Goal: Task Accomplishment & Management: Manage account settings

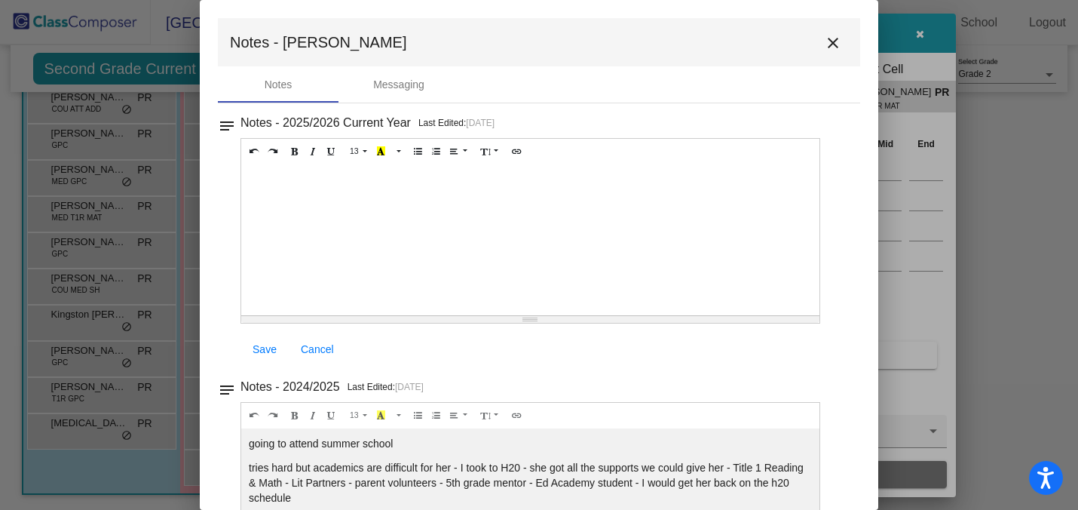
click at [828, 41] on mat-icon "close" at bounding box center [833, 43] width 18 height 18
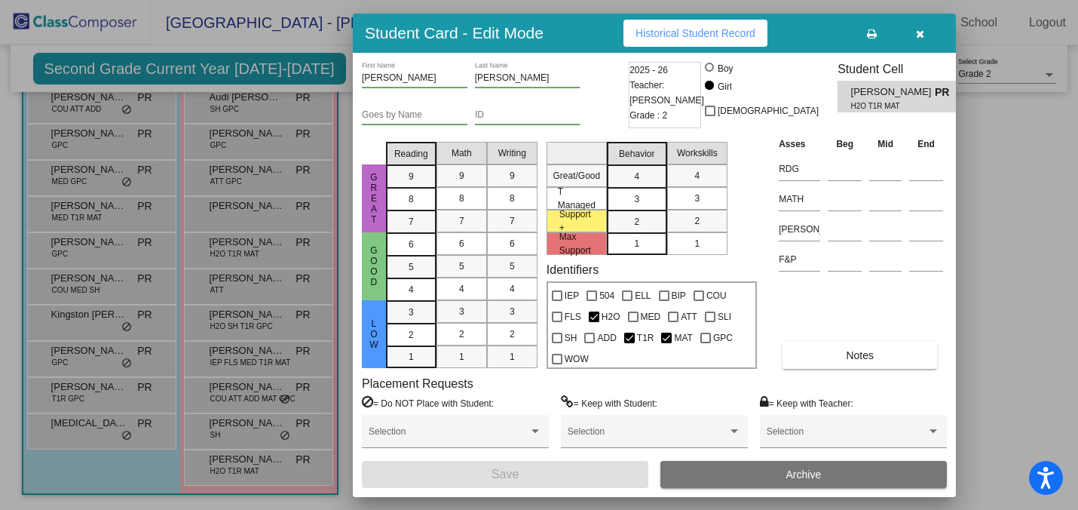
click at [145, 194] on div at bounding box center [539, 255] width 1078 height 510
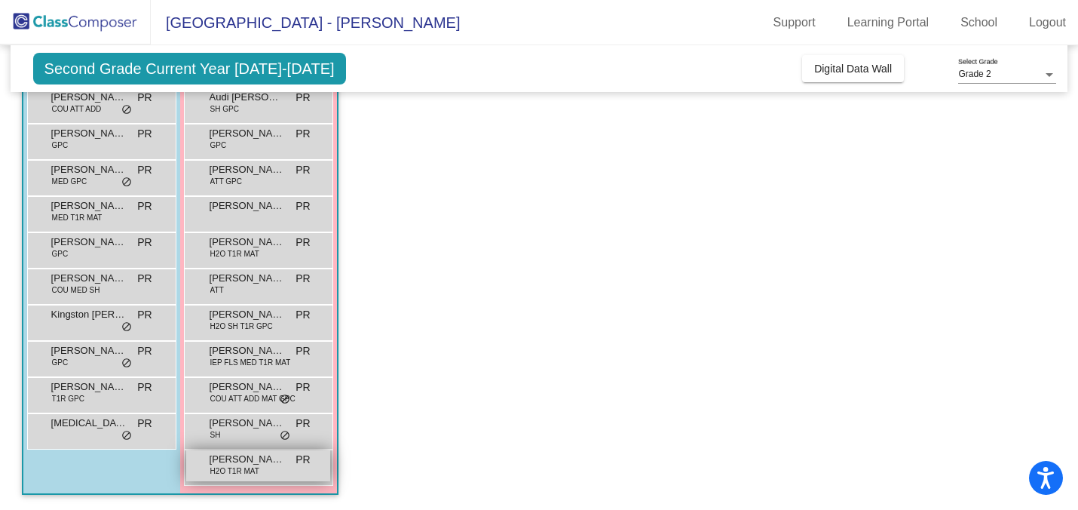
click at [244, 465] on span "H2O T1R MAT" at bounding box center [234, 470] width 49 height 11
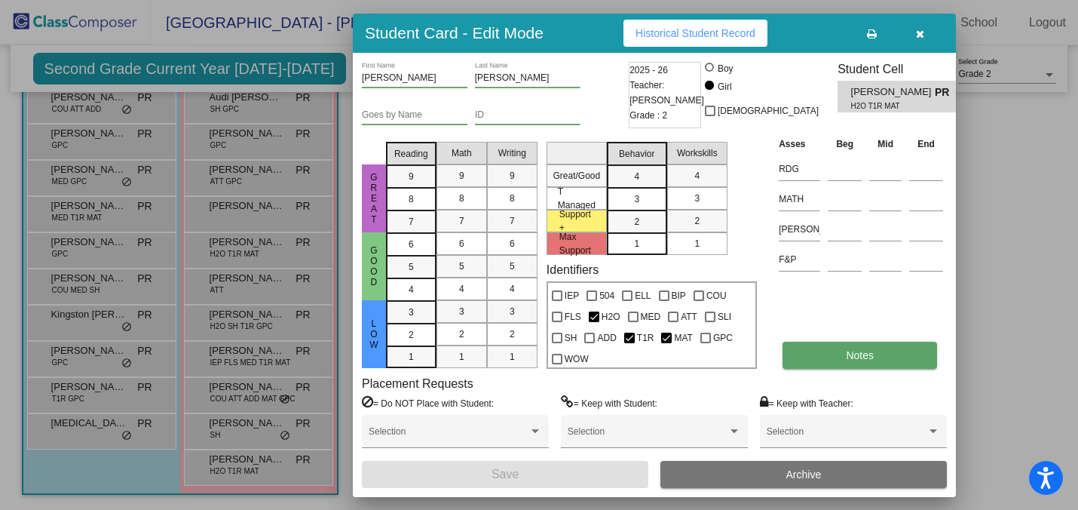
click at [871, 353] on span "Notes" at bounding box center [860, 355] width 28 height 12
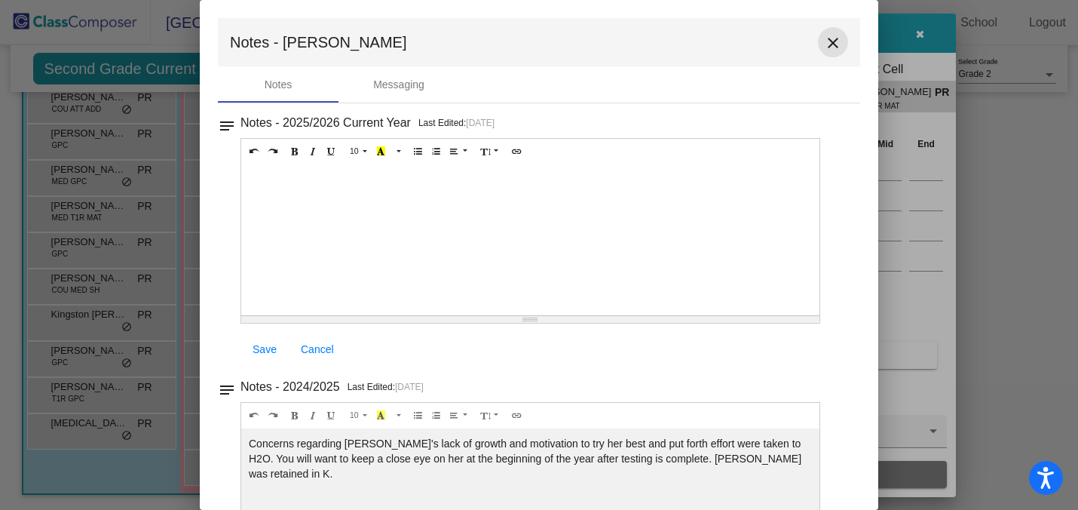
click at [824, 38] on mat-icon "close" at bounding box center [833, 43] width 18 height 18
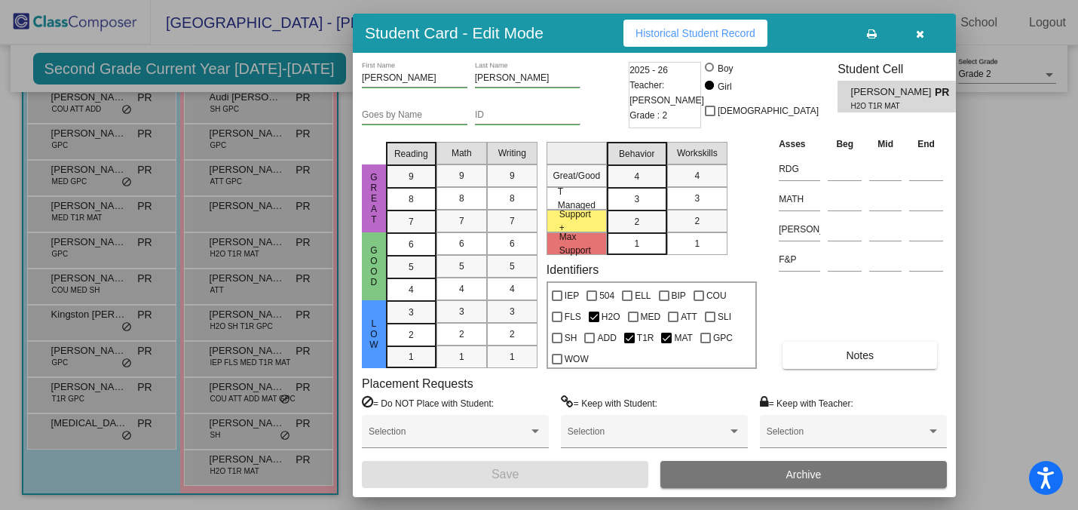
click at [257, 275] on div at bounding box center [539, 255] width 1078 height 510
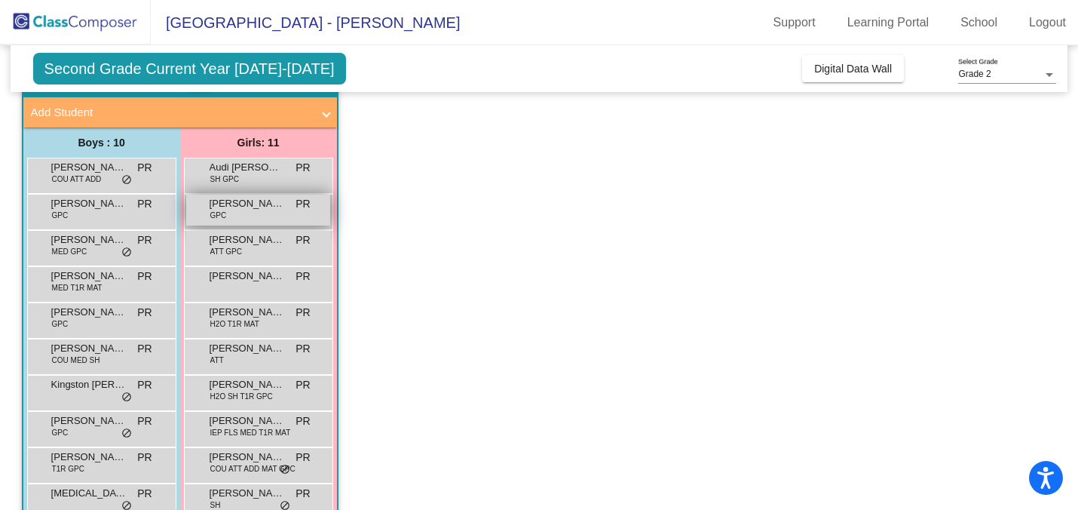
scroll to position [126, 0]
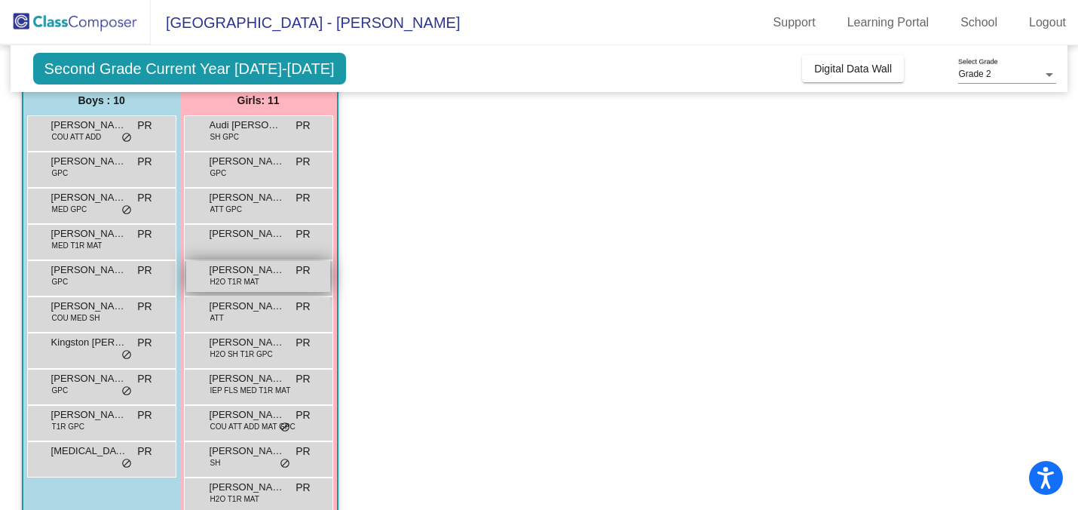
click at [251, 281] on span "H2O T1R MAT" at bounding box center [234, 281] width 49 height 11
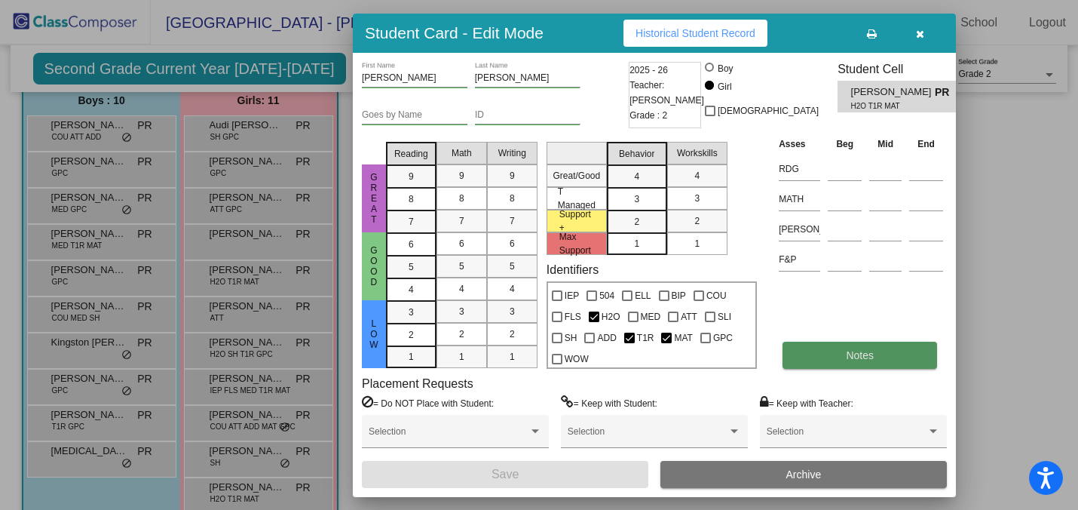
click at [810, 354] on button "Notes" at bounding box center [860, 355] width 155 height 27
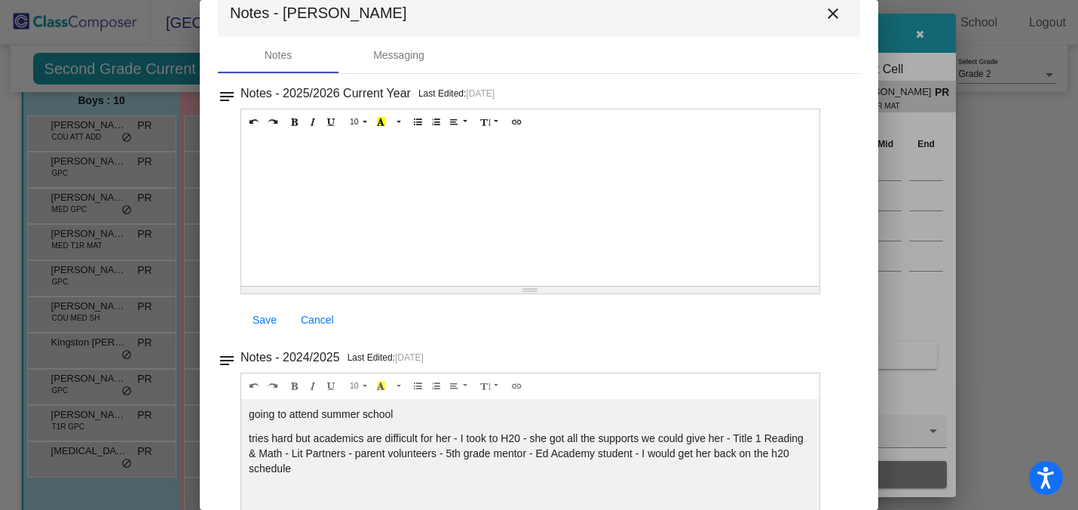
scroll to position [96, 0]
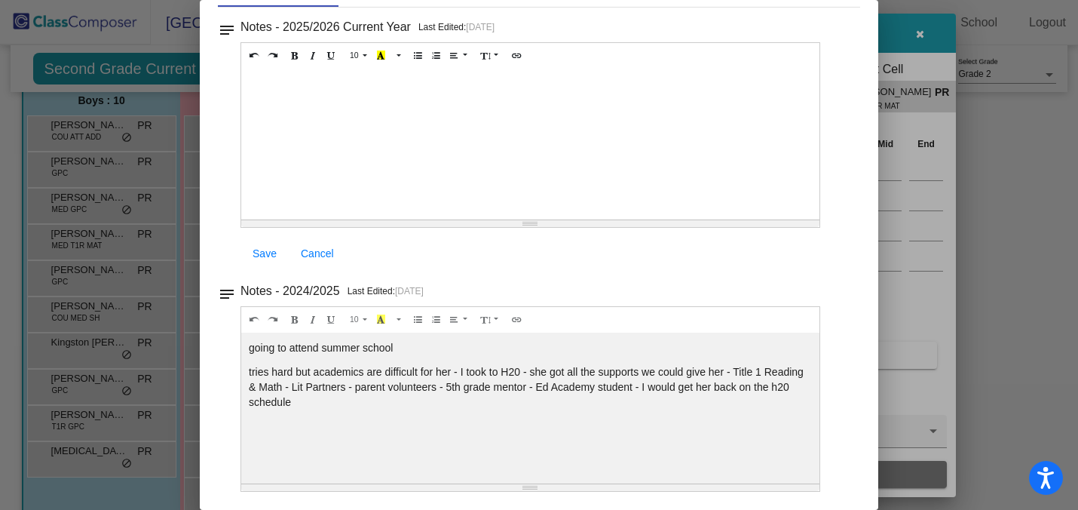
click at [573, 199] on div at bounding box center [530, 144] width 578 height 151
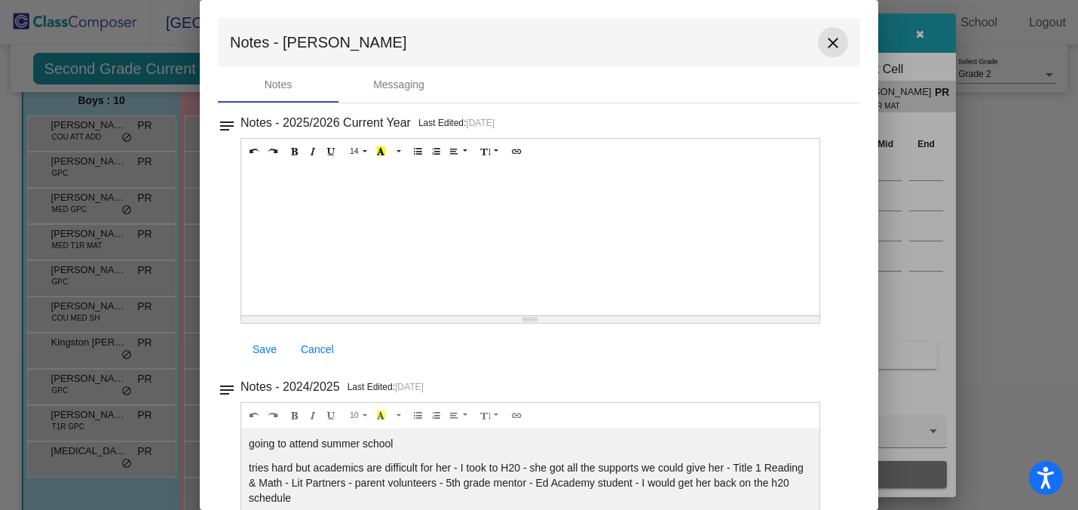
click at [824, 40] on mat-icon "close" at bounding box center [833, 43] width 18 height 18
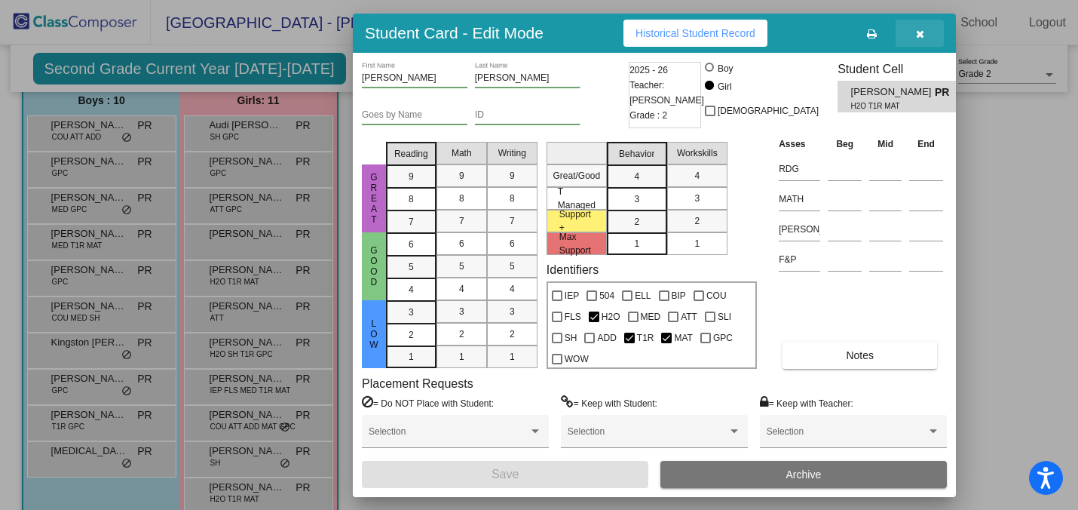
click at [920, 37] on icon "button" at bounding box center [920, 34] width 8 height 11
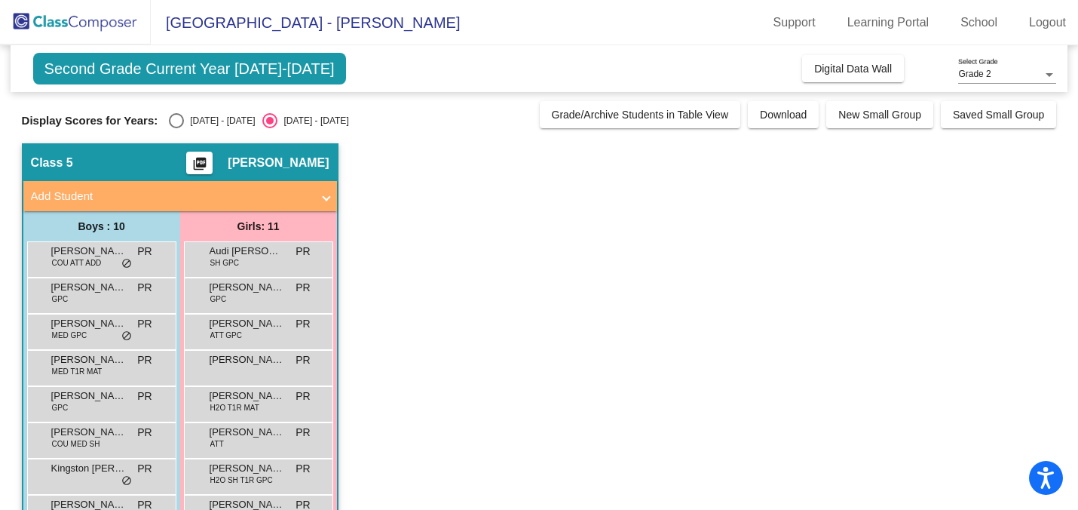
click at [165, 107] on div "Display Scores for Years: [DATE] - [DATE] [DATE] - [DATE] Grade/Archive Student…" at bounding box center [539, 114] width 1035 height 27
click at [170, 117] on div "Select an option" at bounding box center [176, 120] width 15 height 15
click at [176, 128] on input "[DATE] - [DATE]" at bounding box center [176, 128] width 1 height 1
radio input "true"
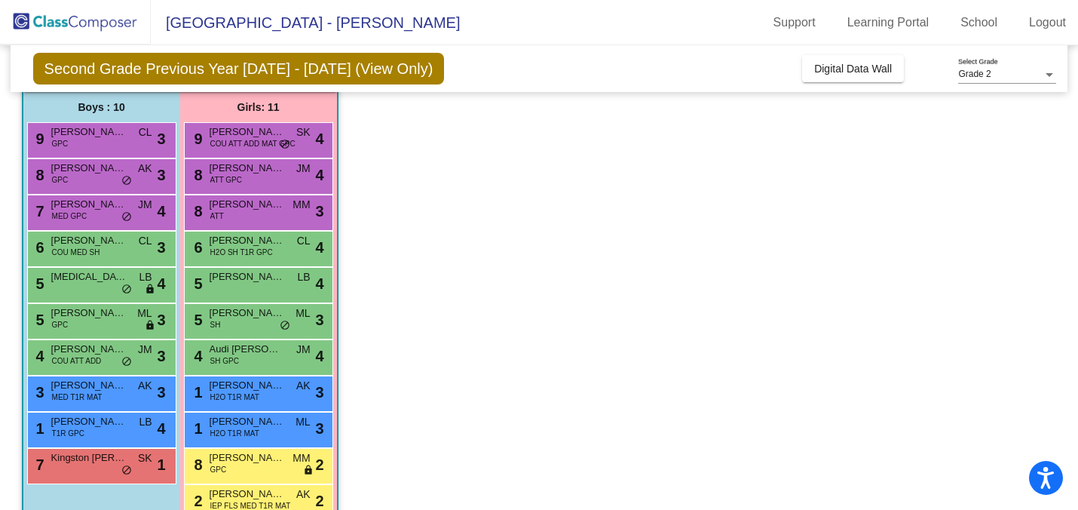
scroll to position [154, 0]
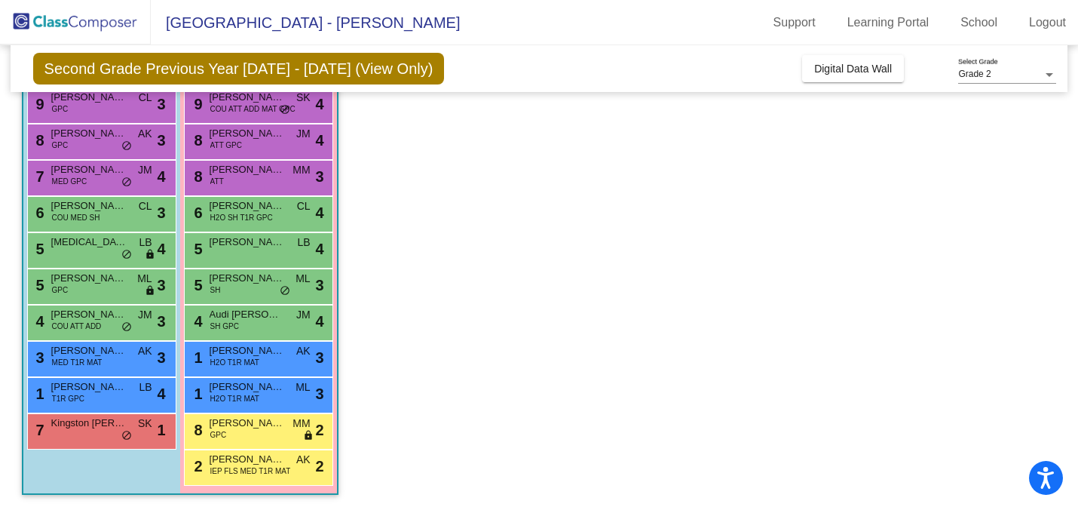
click at [478, 254] on app-classroom "Class 5 picture_as_pdf [PERSON_NAME] Add Student First Name Last Name Student I…" at bounding box center [539, 249] width 1035 height 520
click at [276, 437] on div "8 [PERSON_NAME] GPC MM lock do_not_disturb_alt 2" at bounding box center [258, 429] width 144 height 31
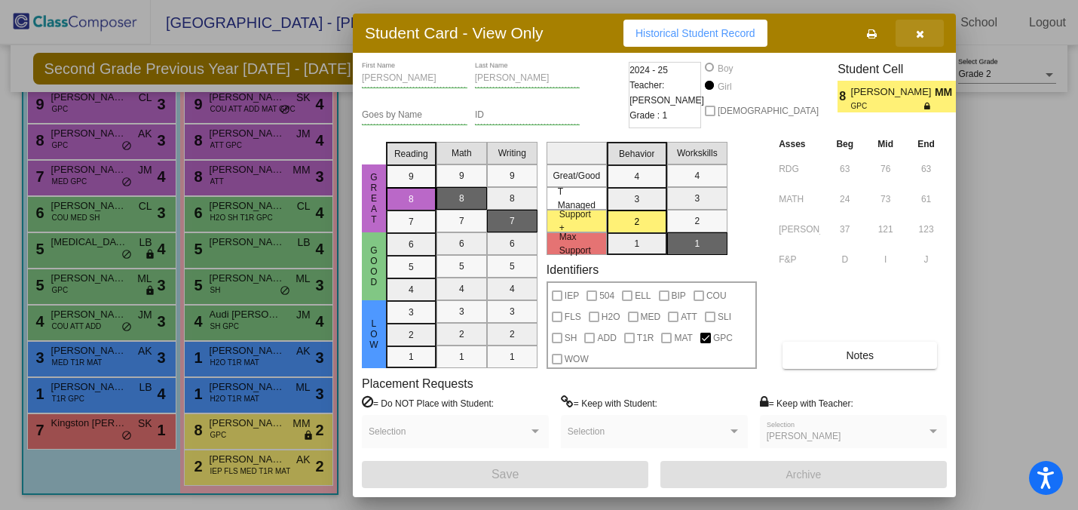
click at [914, 31] on button "button" at bounding box center [920, 33] width 48 height 27
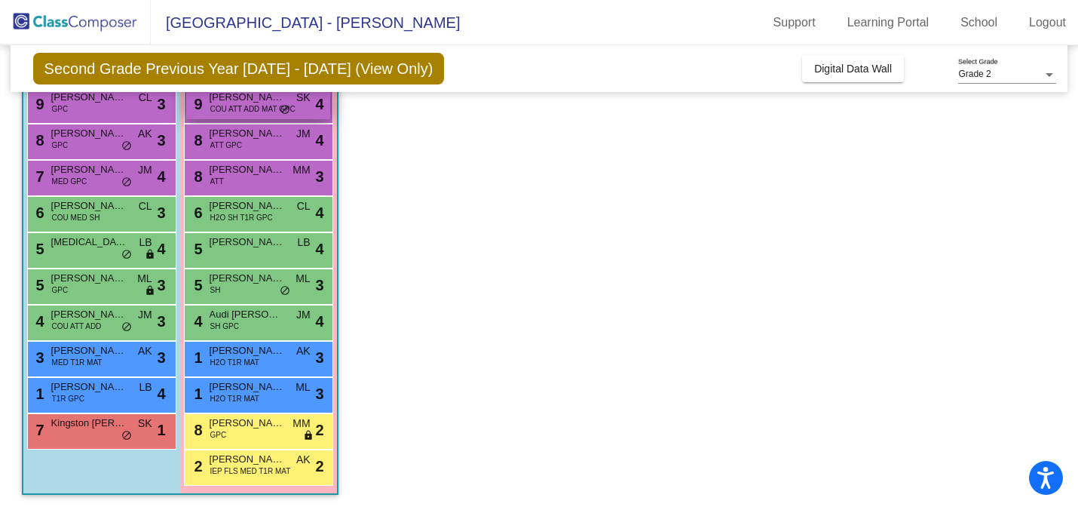
click at [253, 102] on span "[PERSON_NAME]" at bounding box center [247, 97] width 75 height 15
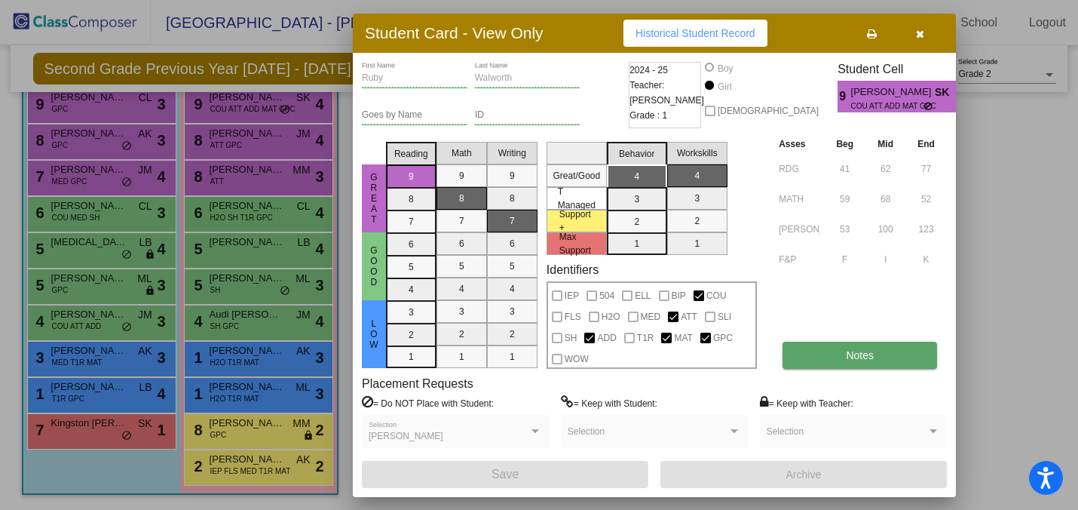
click at [826, 348] on button "Notes" at bounding box center [860, 355] width 155 height 27
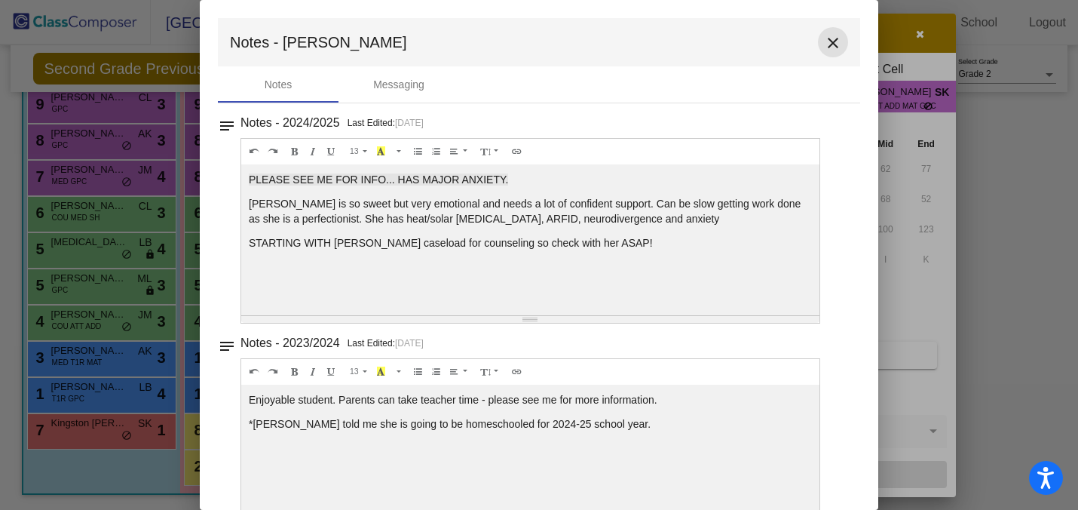
click at [829, 43] on mat-icon "close" at bounding box center [833, 43] width 18 height 18
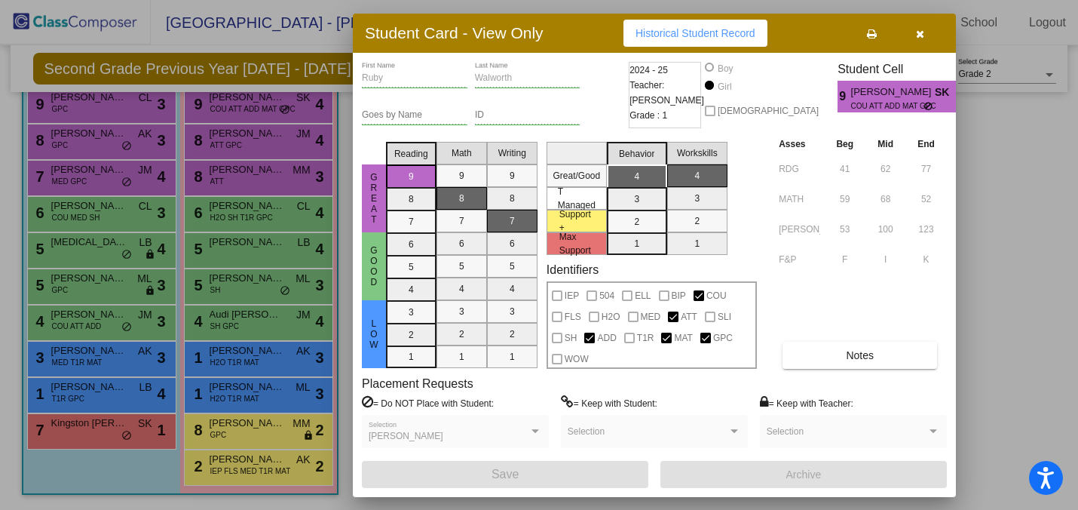
click at [923, 33] on icon "button" at bounding box center [920, 34] width 8 height 11
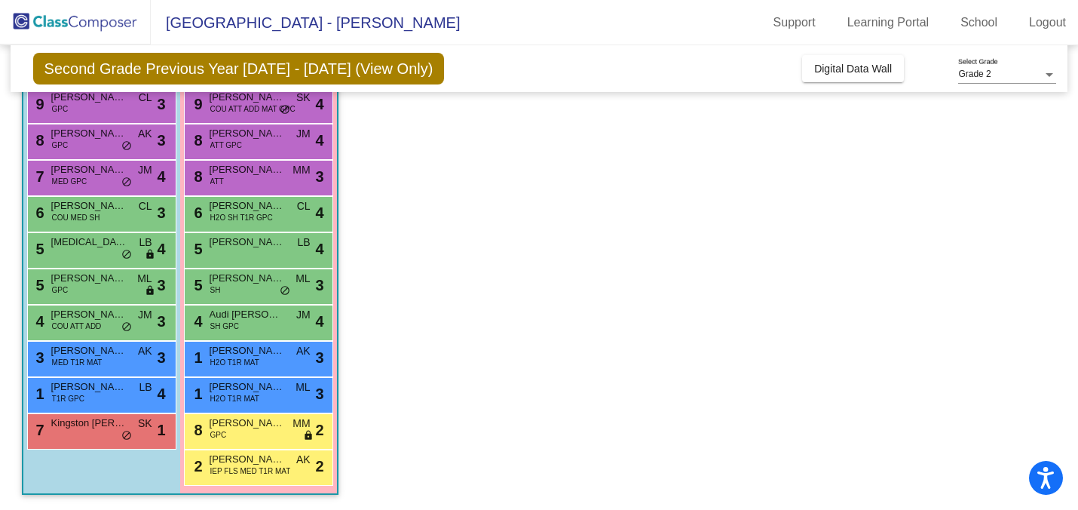
click at [385, 190] on app-classroom "Class 5 picture_as_pdf [PERSON_NAME] Add Student First Name Last Name Student I…" at bounding box center [539, 249] width 1035 height 520
click at [258, 354] on span "[PERSON_NAME]" at bounding box center [247, 350] width 75 height 15
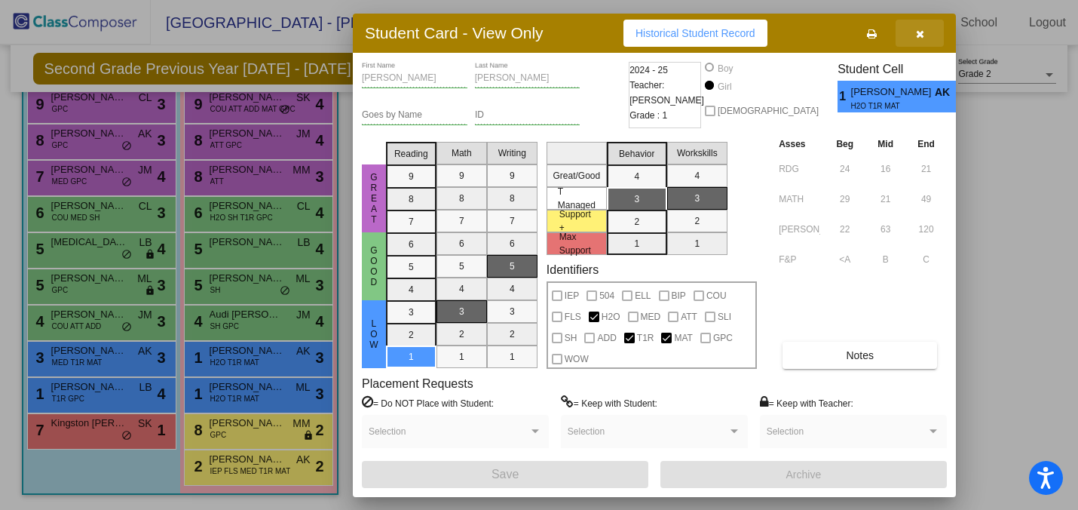
click at [920, 38] on icon "button" at bounding box center [920, 34] width 8 height 11
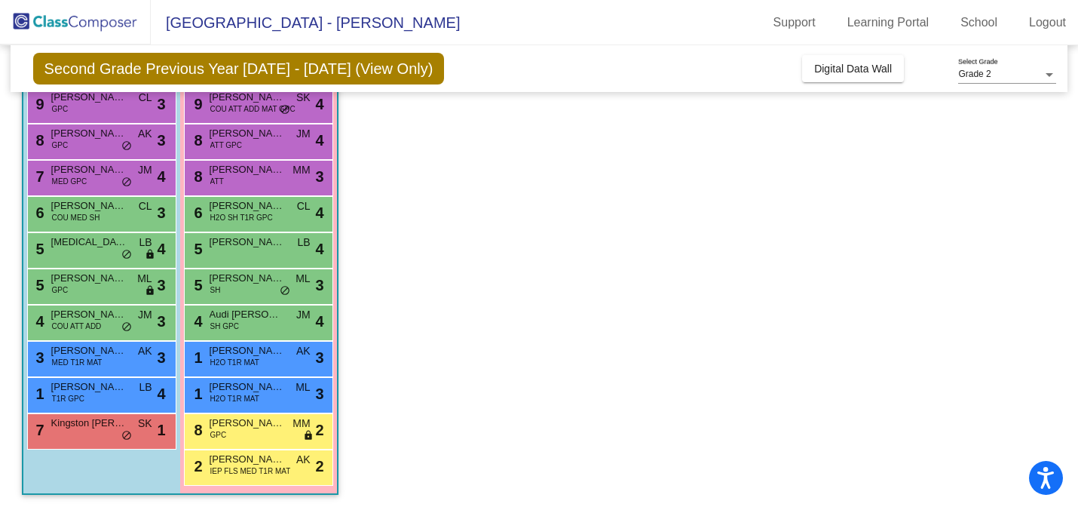
click at [527, 204] on app-classroom "Class 5 picture_as_pdf [PERSON_NAME] Add Student First Name Last Name Student I…" at bounding box center [539, 249] width 1035 height 520
click at [550, 231] on app-classroom "Class 5 picture_as_pdf [PERSON_NAME] Add Student First Name Last Name Student I…" at bounding box center [539, 249] width 1035 height 520
